Goal: Transaction & Acquisition: Purchase product/service

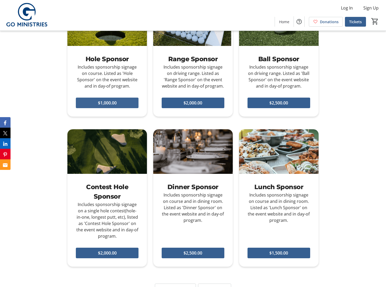
scroll to position [316, 0]
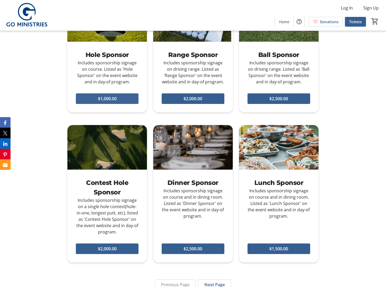
click at [103, 97] on span "$1,000.00" at bounding box center [107, 98] width 19 height 6
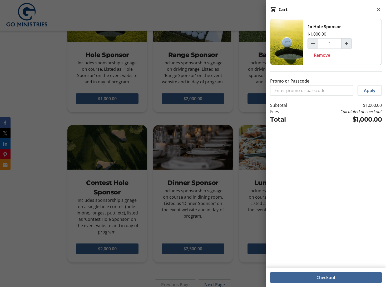
click at [326, 276] on span "Checkout" at bounding box center [326, 277] width 19 height 6
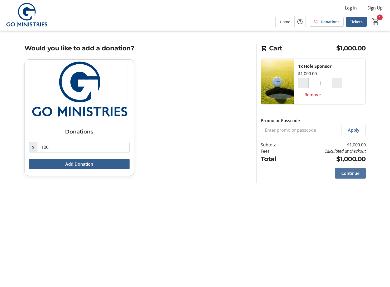
click at [350, 173] on span "Continue" at bounding box center [351, 173] width 18 height 6
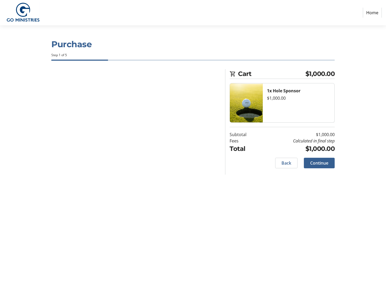
select select
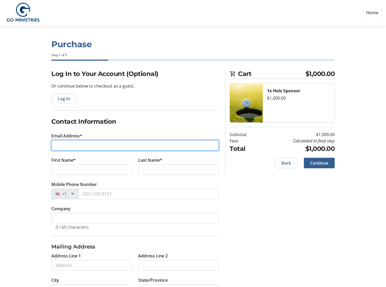
click at [102, 144] on input "Email Address*" at bounding box center [135, 145] width 168 height 11
type input "[EMAIL_ADDRESS][DOMAIN_NAME]"
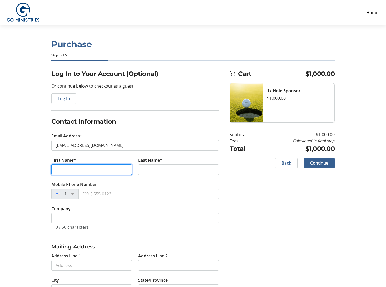
type input "Mark"
type input "[PERSON_NAME]"
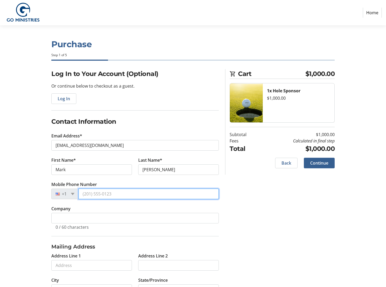
type input "[PHONE_NUMBER]"
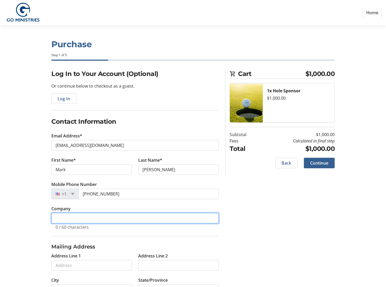
type input "[PERSON_NAME] Construction Corp"
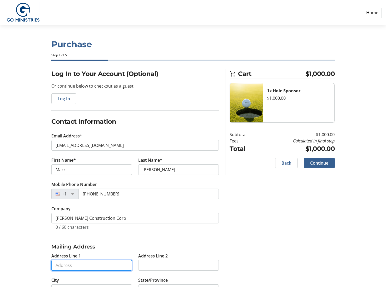
type input "[STREET_ADDRESS][PERSON_NAME]"
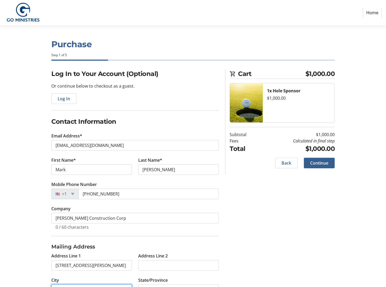
type input "[GEOGRAPHIC_DATA]"
type input "60185-3925"
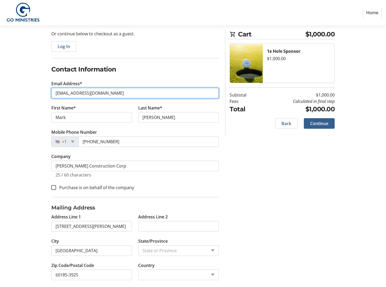
scroll to position [58, 0]
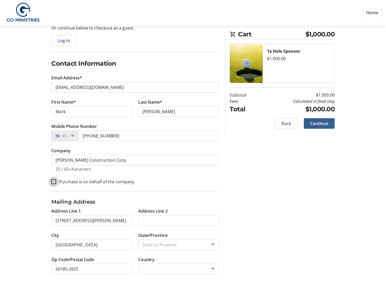
click at [54, 182] on input "Purchase is on behalf of the company" at bounding box center [53, 181] width 5 height 5
checkbox input "true"
click at [318, 125] on span "Continue" at bounding box center [320, 123] width 18 height 6
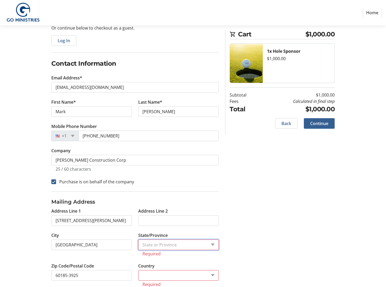
click at [161, 244] on select "State or Province State or Province" at bounding box center [178, 244] width 81 height 11
click at [214, 245] on select "State or Province State or Province" at bounding box center [178, 244] width 81 height 11
click at [161, 244] on select "State or Province State or Province" at bounding box center [178, 244] width 81 height 11
click at [148, 243] on select "State or Province State or Province" at bounding box center [178, 244] width 81 height 11
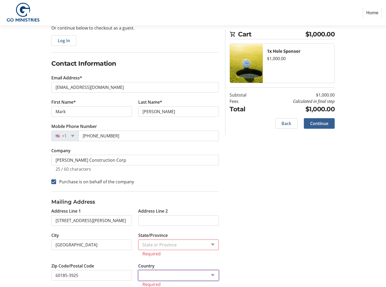
click at [152, 273] on select "Country Country [GEOGRAPHIC_DATA] [GEOGRAPHIC_DATA] [GEOGRAPHIC_DATA] [GEOGRAPH…" at bounding box center [178, 275] width 81 height 11
select select "US"
click at [138, 270] on select "Country Country [GEOGRAPHIC_DATA] [GEOGRAPHIC_DATA] [GEOGRAPHIC_DATA] [GEOGRAPH…" at bounding box center [178, 275] width 81 height 11
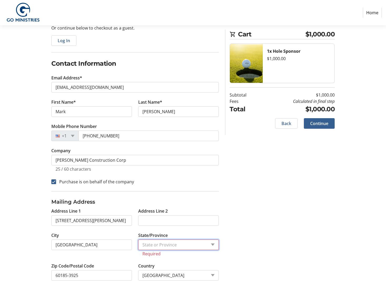
click at [213, 244] on select "State or Province State or [GEOGRAPHIC_DATA][US_STATE][GEOGRAPHIC_DATA] [US_STA…" at bounding box center [178, 244] width 81 height 11
select select "IL"
click at [138, 239] on select "State or Province State or [GEOGRAPHIC_DATA][US_STATE][GEOGRAPHIC_DATA] [US_STA…" at bounding box center [178, 244] width 81 height 11
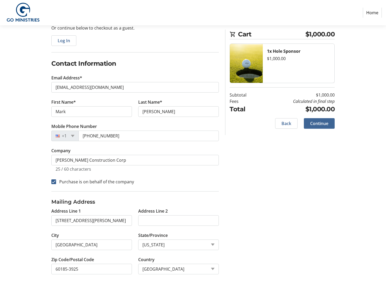
click at [320, 123] on span "Continue" at bounding box center [320, 123] width 18 height 6
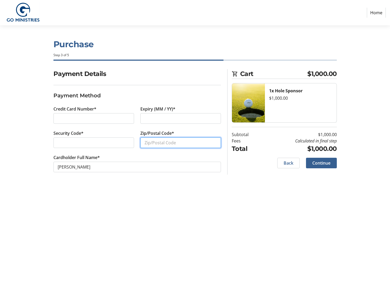
click at [163, 144] on input "Zip/Postal Code*" at bounding box center [181, 142] width 81 height 11
type input "60185"
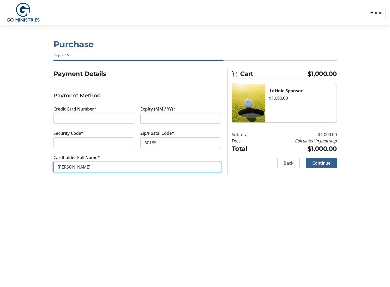
click at [99, 167] on input "[PERSON_NAME]" at bounding box center [138, 167] width 168 height 11
drag, startPoint x: 99, startPoint y: 167, endPoint x: -18, endPoint y: 169, distance: 117.1
click at [0, 169] on html "Home Purchase Step 3 of 5 Cart $1,000.00 1x Hole Sponsor $1,000.00 Subtotal $1,…" at bounding box center [195, 143] width 390 height 287
type input "Vonla [PERSON_NAME] [PERSON_NAME] Construction Corp."
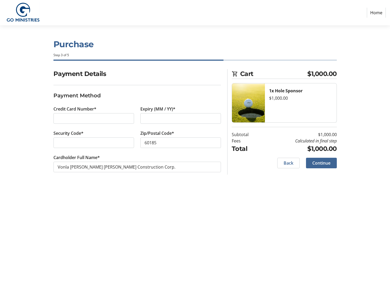
click at [326, 163] on span "Continue" at bounding box center [322, 163] width 18 height 6
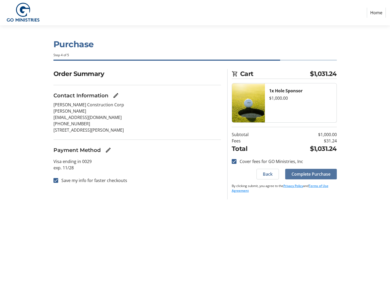
click at [315, 175] on span "Complete Purchase" at bounding box center [311, 174] width 39 height 6
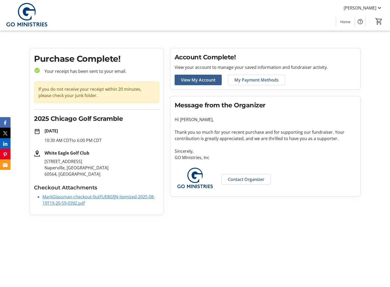
click at [77, 196] on link "MarkGlassman-checkout-0utFUE8GfjN-itemized-2025-08-19T19-20-59-039Z.pdf" at bounding box center [98, 200] width 113 height 12
click at [381, 8] on mat-icon at bounding box center [380, 8] width 6 height 6
click at [358, 57] on span "Log Out" at bounding box center [365, 58] width 36 height 6
